Goal: Register for event/course

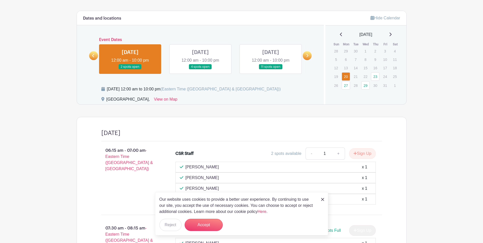
scroll to position [283, 0]
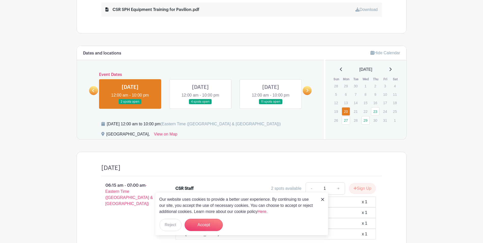
click at [201, 104] on link at bounding box center [201, 104] width 0 height 0
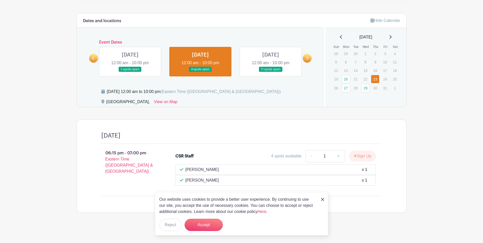
scroll to position [317, 0]
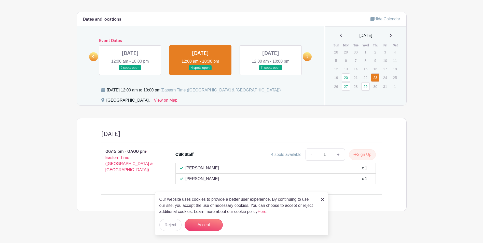
click at [323, 199] on img at bounding box center [322, 199] width 3 height 3
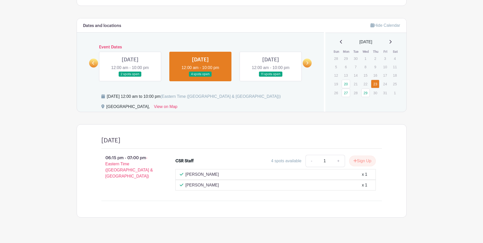
scroll to position [240, 0]
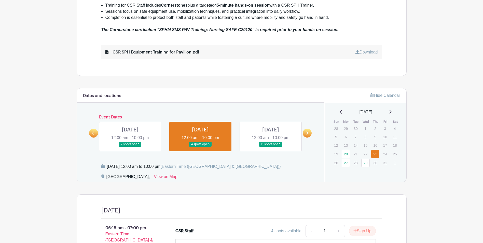
click at [271, 147] on link at bounding box center [271, 147] width 0 height 0
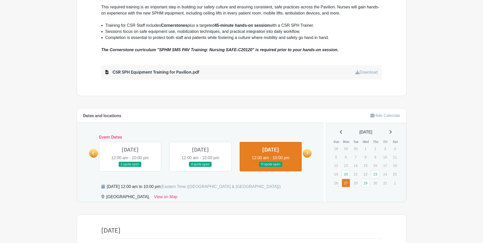
scroll to position [280, 0]
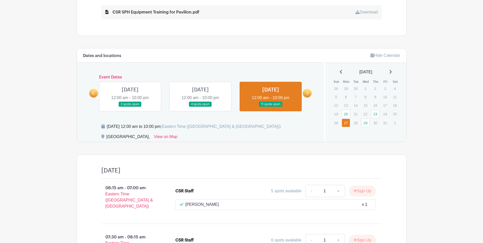
click at [201, 107] on link at bounding box center [201, 107] width 0 height 0
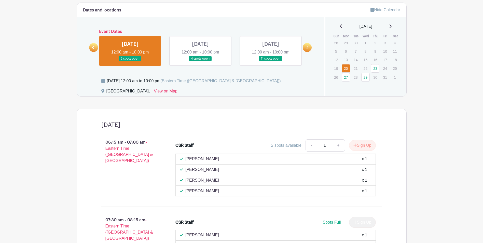
scroll to position [331, 0]
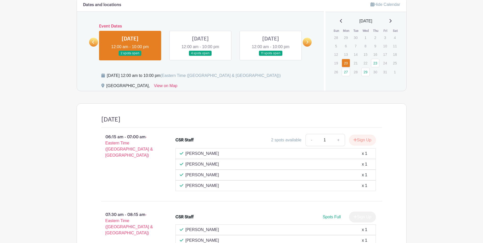
click at [223, 152] on div "[PERSON_NAME] x 1" at bounding box center [276, 154] width 192 height 6
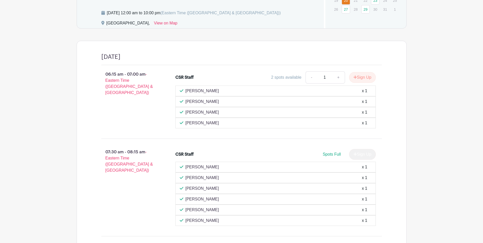
scroll to position [385, 0]
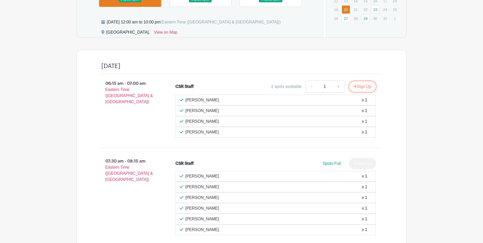
click at [360, 87] on button "Sign Up" at bounding box center [362, 86] width 27 height 11
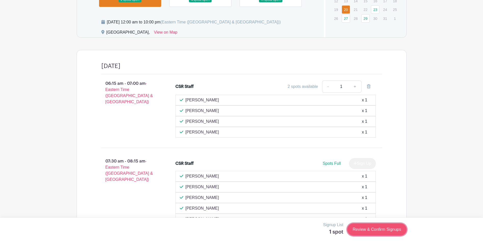
click at [363, 230] on link "Review & Confirm Signups" at bounding box center [377, 229] width 59 height 12
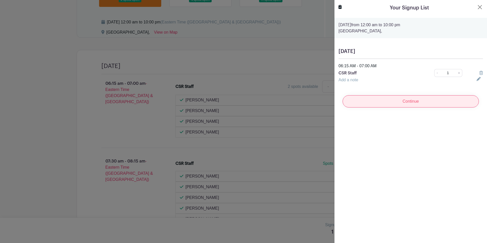
click at [425, 105] on input "Continue" at bounding box center [411, 101] width 136 height 12
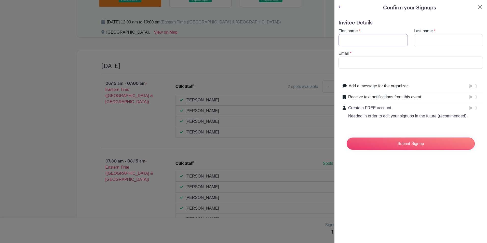
click at [359, 41] on input "First name" at bounding box center [373, 40] width 69 height 12
type input "[PERSON_NAME]"
click at [419, 38] on input "Last name" at bounding box center [448, 40] width 69 height 12
type input "Andreolli"
click at [381, 59] on input "Email" at bounding box center [411, 63] width 144 height 12
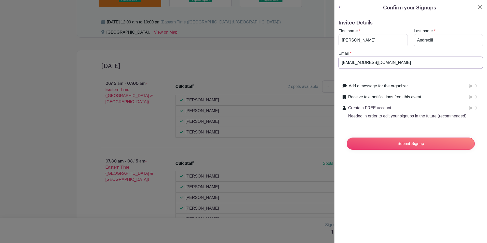
drag, startPoint x: 393, startPoint y: 63, endPoint x: 348, endPoint y: 87, distance: 50.2
type input "[EMAIL_ADDRESS][DOMAIN_NAME]"
click at [378, 150] on input "Submit Signup" at bounding box center [411, 144] width 128 height 12
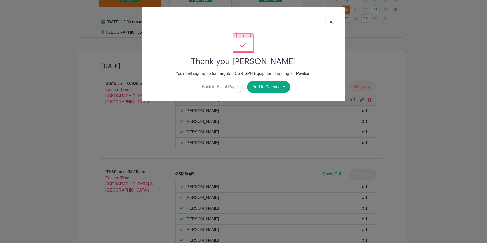
click at [332, 22] on img at bounding box center [331, 22] width 3 height 3
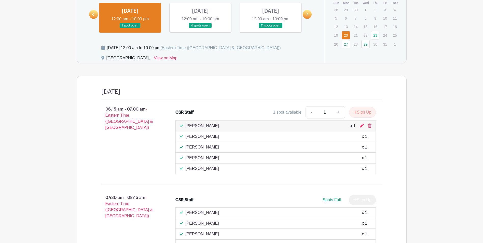
scroll to position [294, 0]
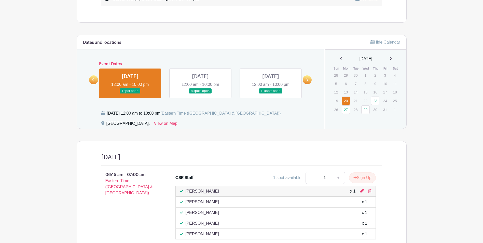
drag, startPoint x: 369, startPoint y: 191, endPoint x: 268, endPoint y: 22, distance: 196.9
click at [369, 191] on icon at bounding box center [370, 191] width 4 height 4
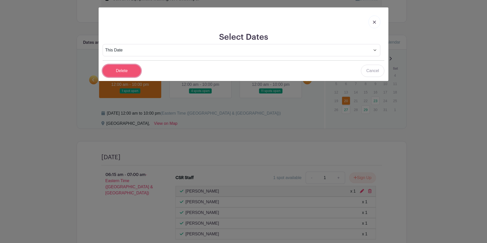
click at [124, 71] on input "Delete" at bounding box center [122, 71] width 38 height 12
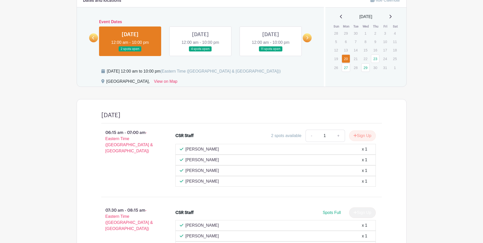
scroll to position [334, 0]
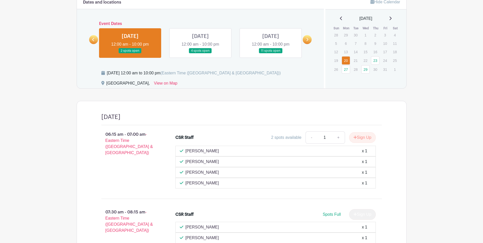
click at [271, 54] on link at bounding box center [271, 54] width 0 height 0
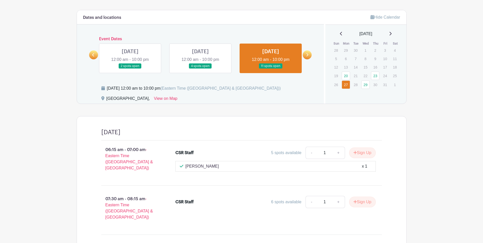
scroll to position [222, 0]
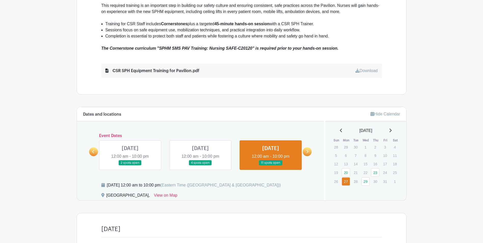
click at [306, 152] on link at bounding box center [307, 151] width 9 height 9
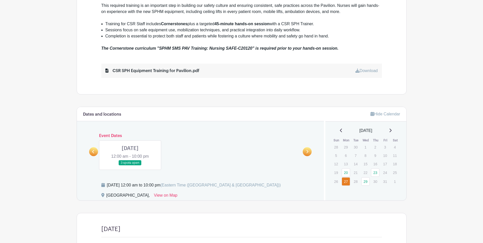
click at [95, 153] on link at bounding box center [93, 151] width 9 height 9
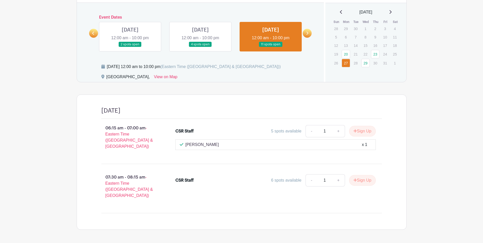
scroll to position [349, 0]
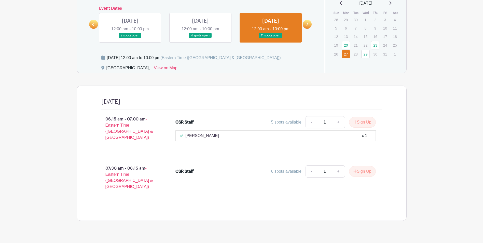
click at [201, 38] on link at bounding box center [201, 38] width 0 height 0
